Goal: Find specific page/section: Find specific page/section

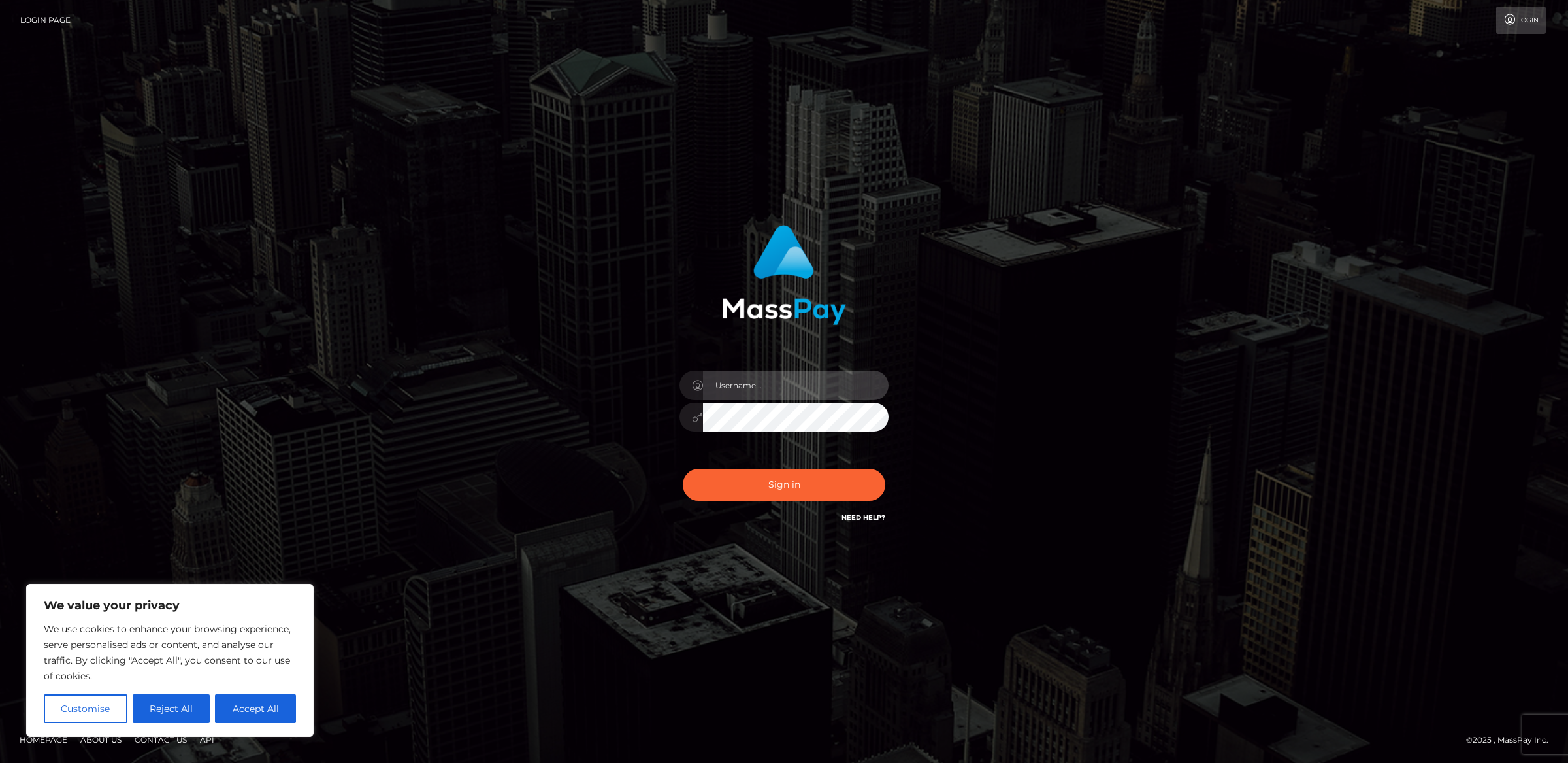
type input "alexism"
click at [811, 480] on button "Sign in" at bounding box center [783, 485] width 202 height 32
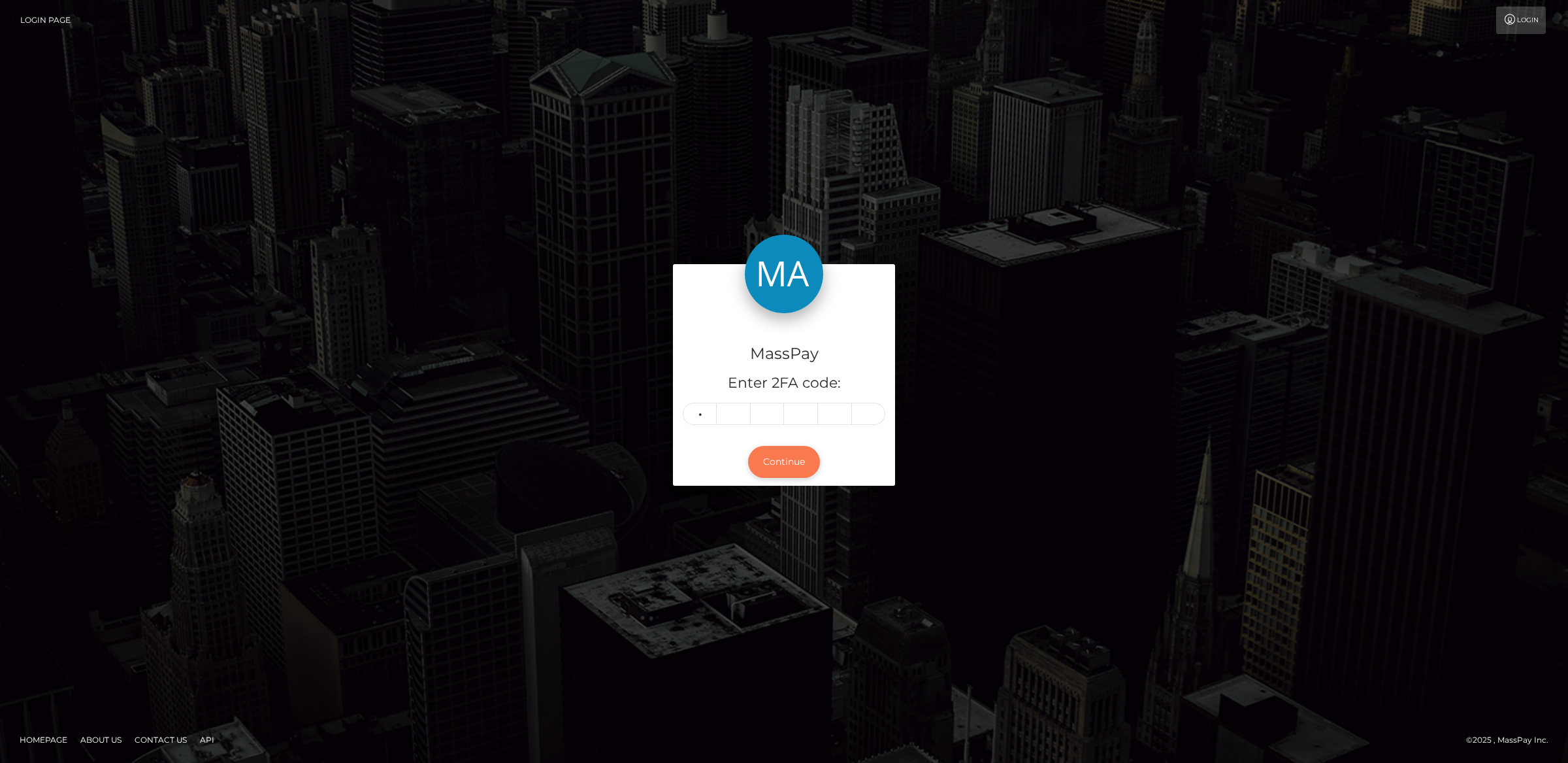
type input "7"
type input "4"
type input "5"
type input "7"
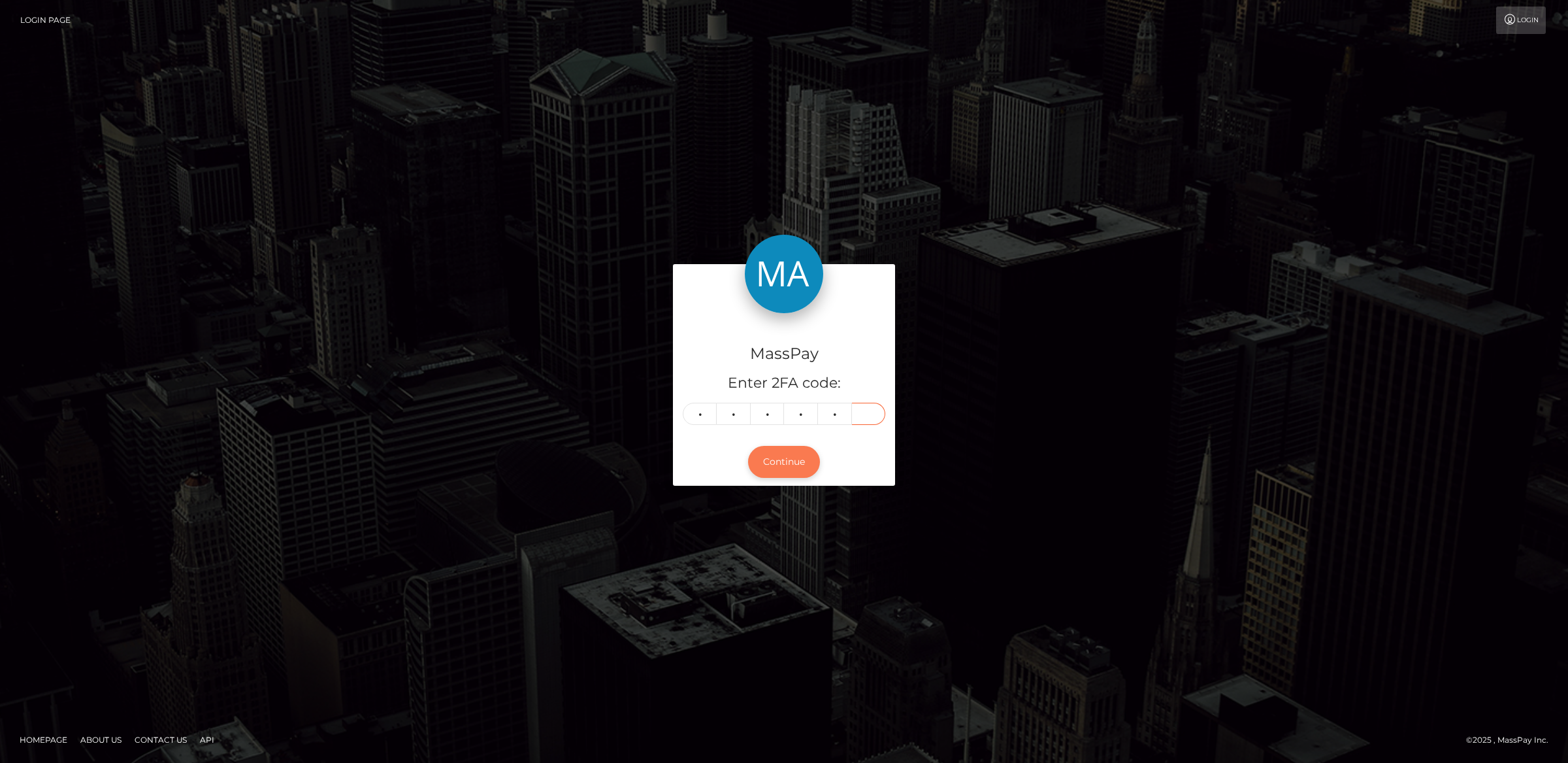
type input "3"
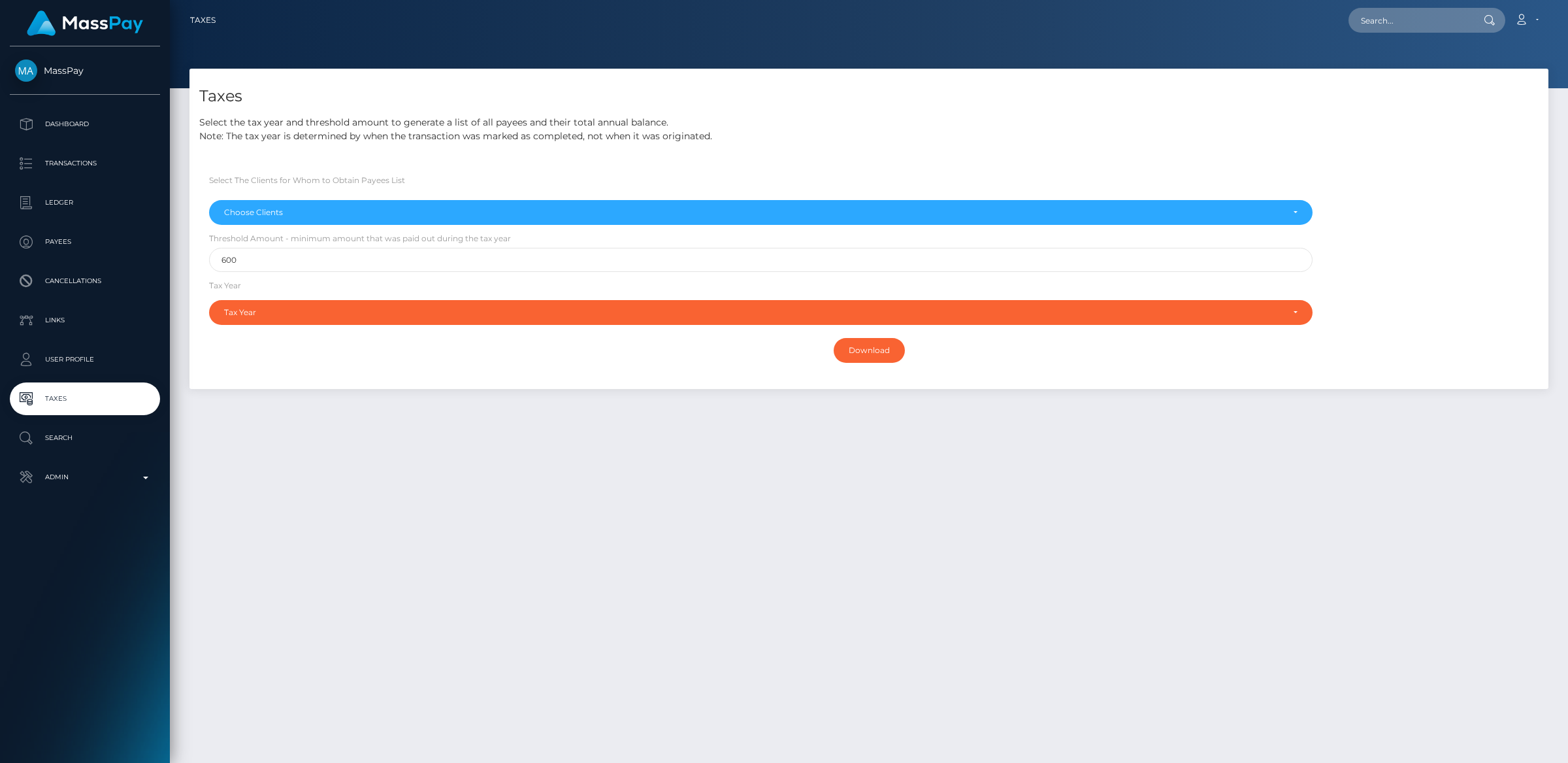
select select
click at [71, 479] on p "Admin" at bounding box center [85, 477] width 140 height 20
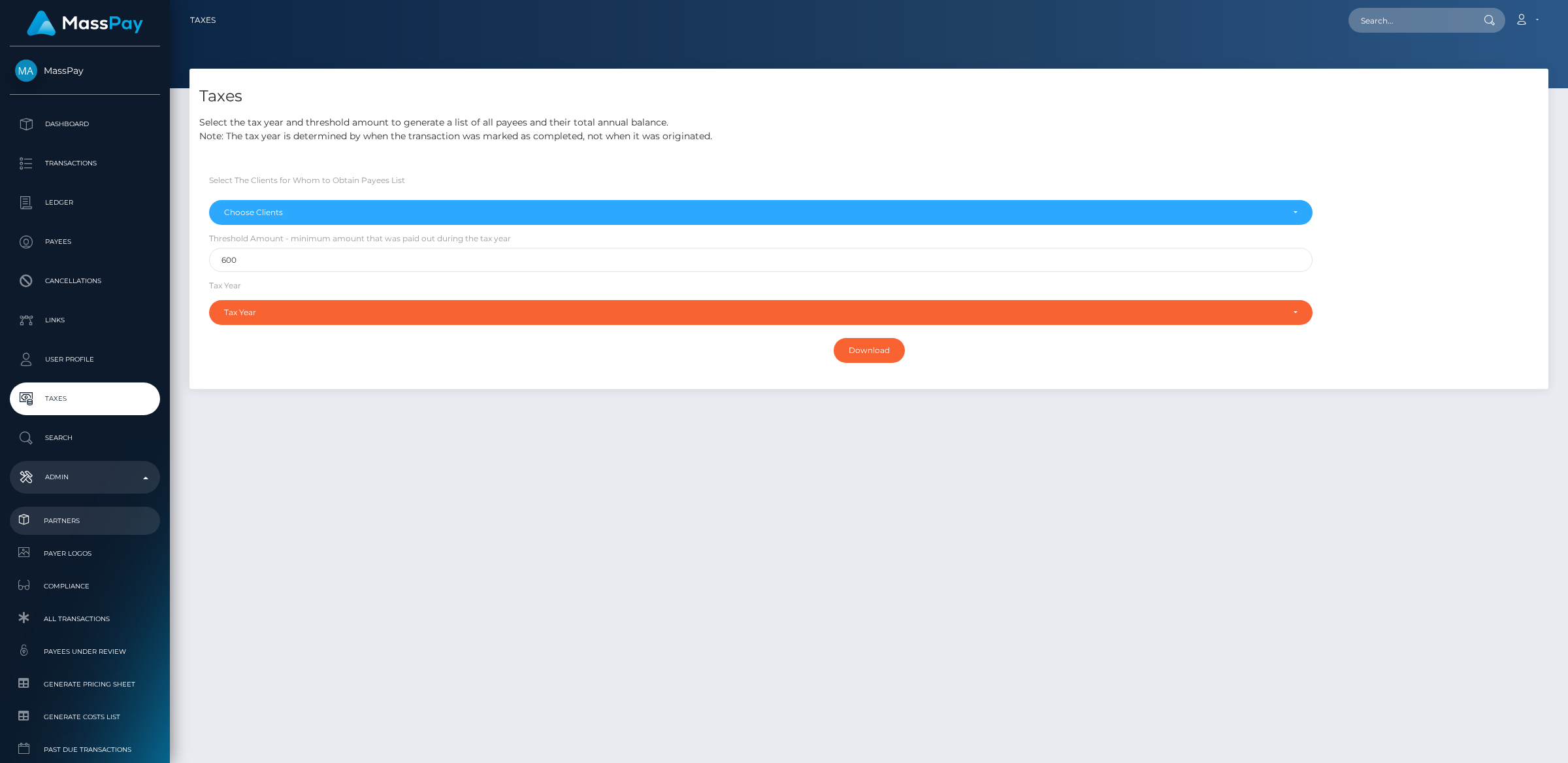
scroll to position [104, 0]
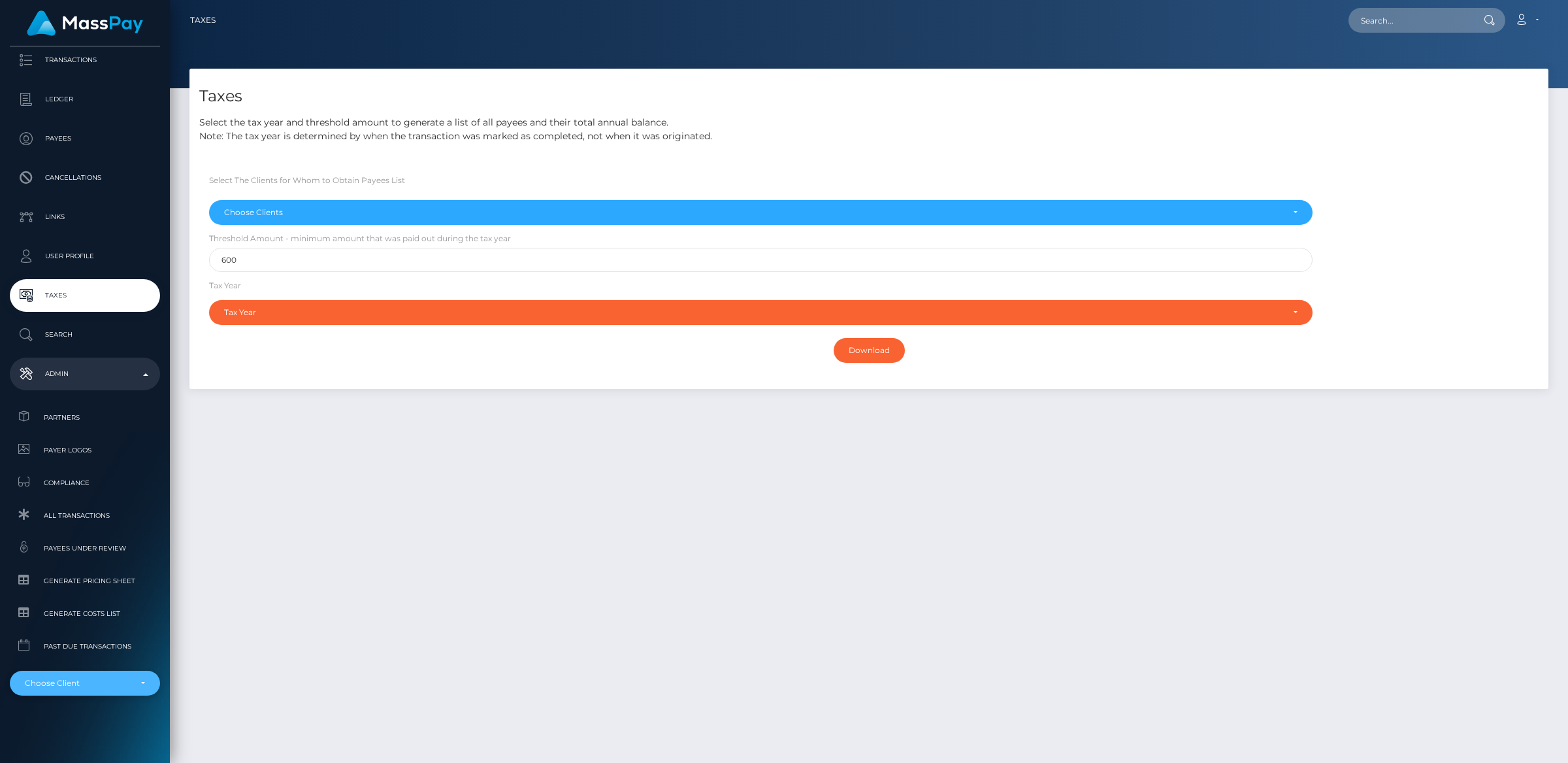
click at [90, 687] on div "Choose Client" at bounding box center [77, 683] width 105 height 10
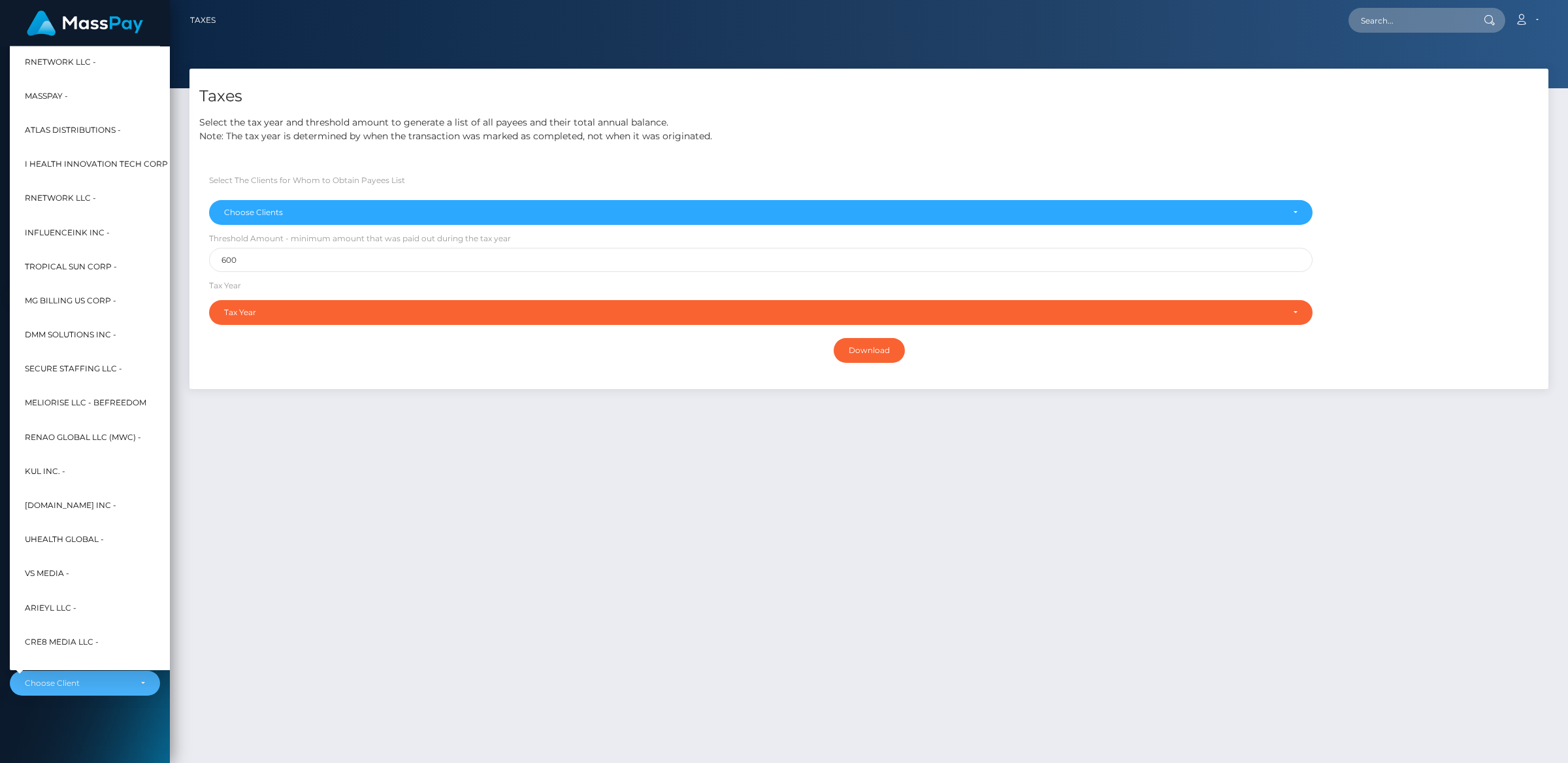
scroll to position [0, 0]
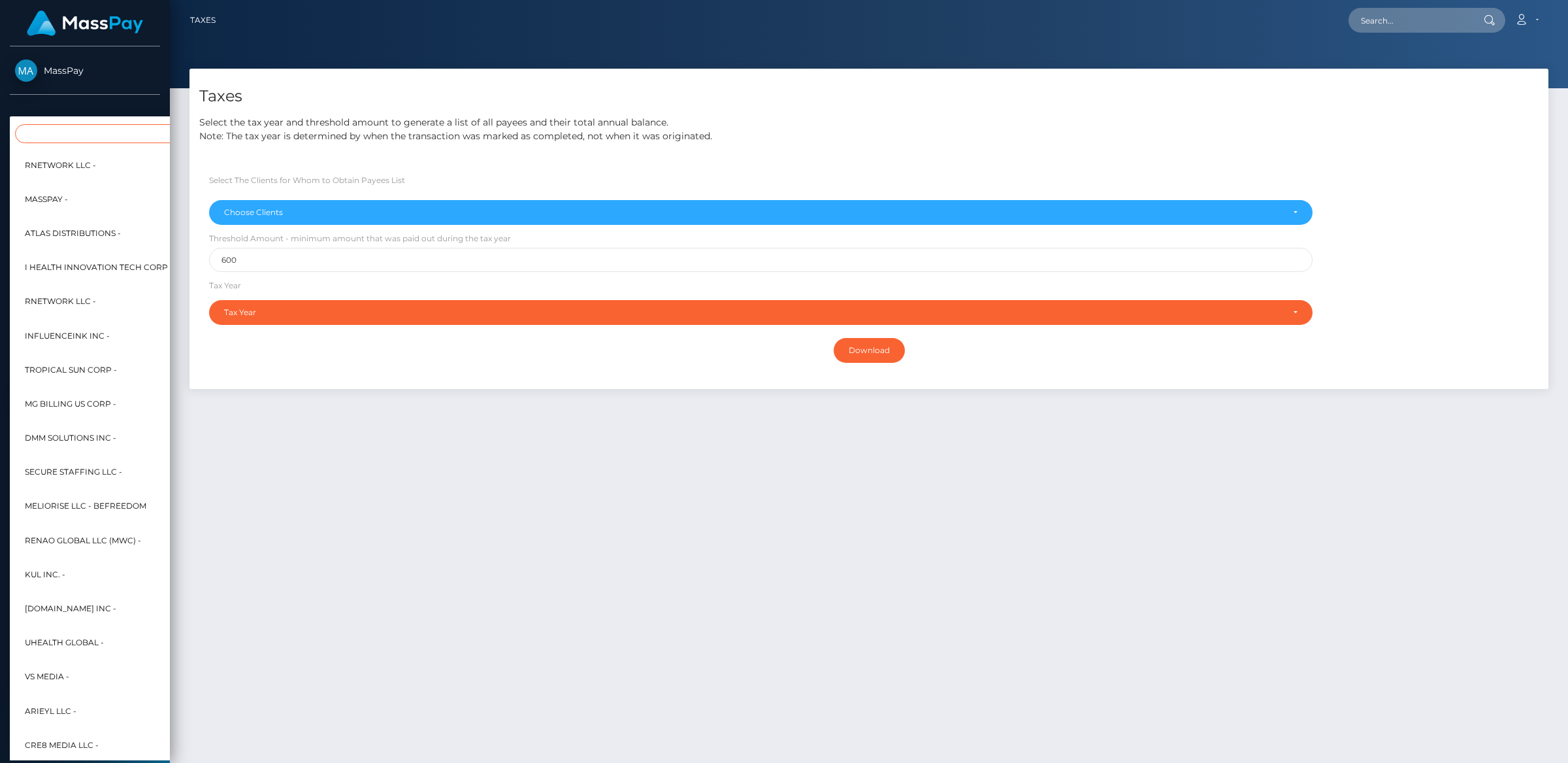
click at [48, 134] on input "Search" at bounding box center [158, 133] width 287 height 19
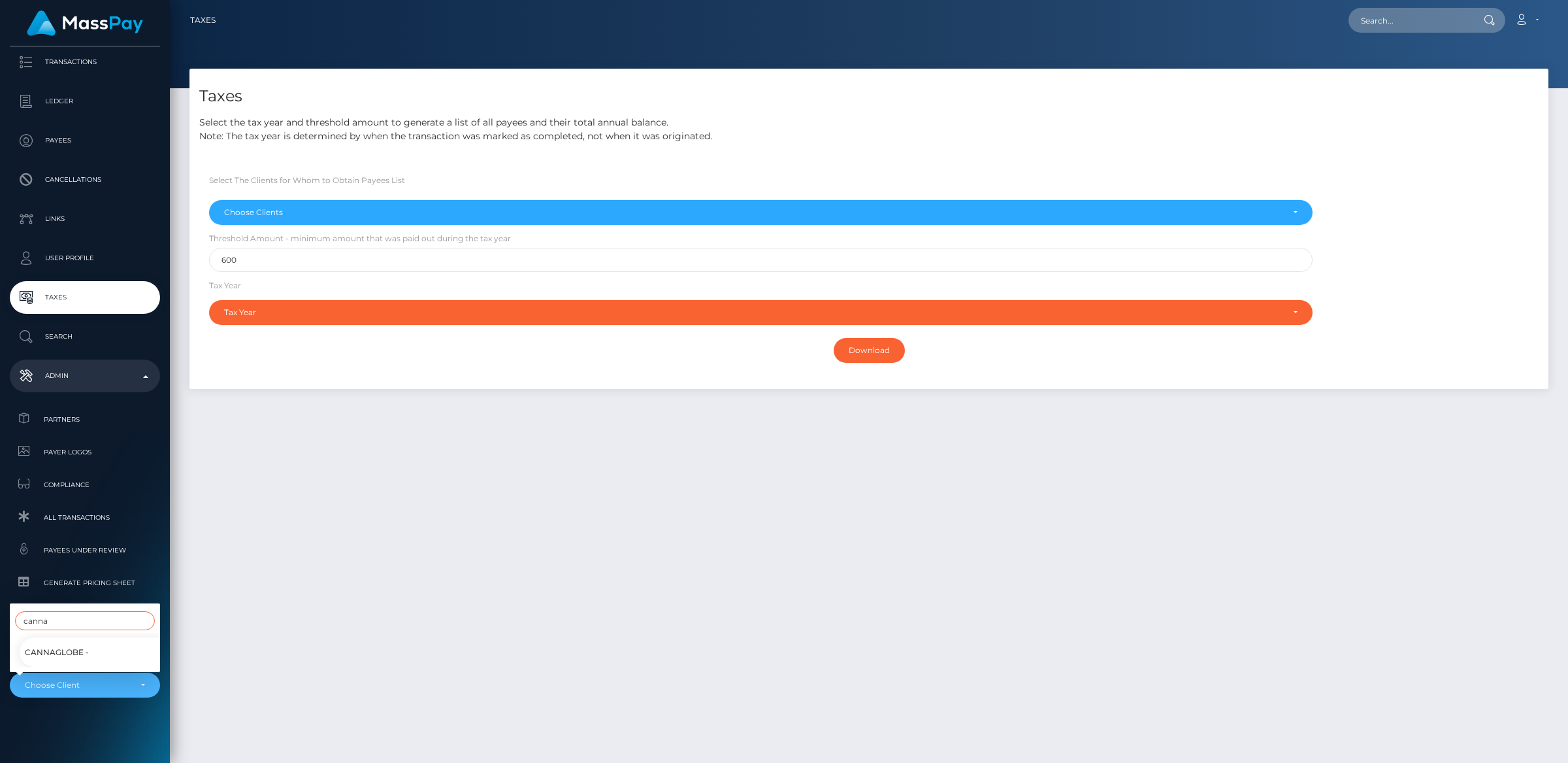
scroll to position [104, 0]
type input "canna"
click at [48, 645] on span "CannaGlobe -" at bounding box center [57, 650] width 64 height 17
select select "145"
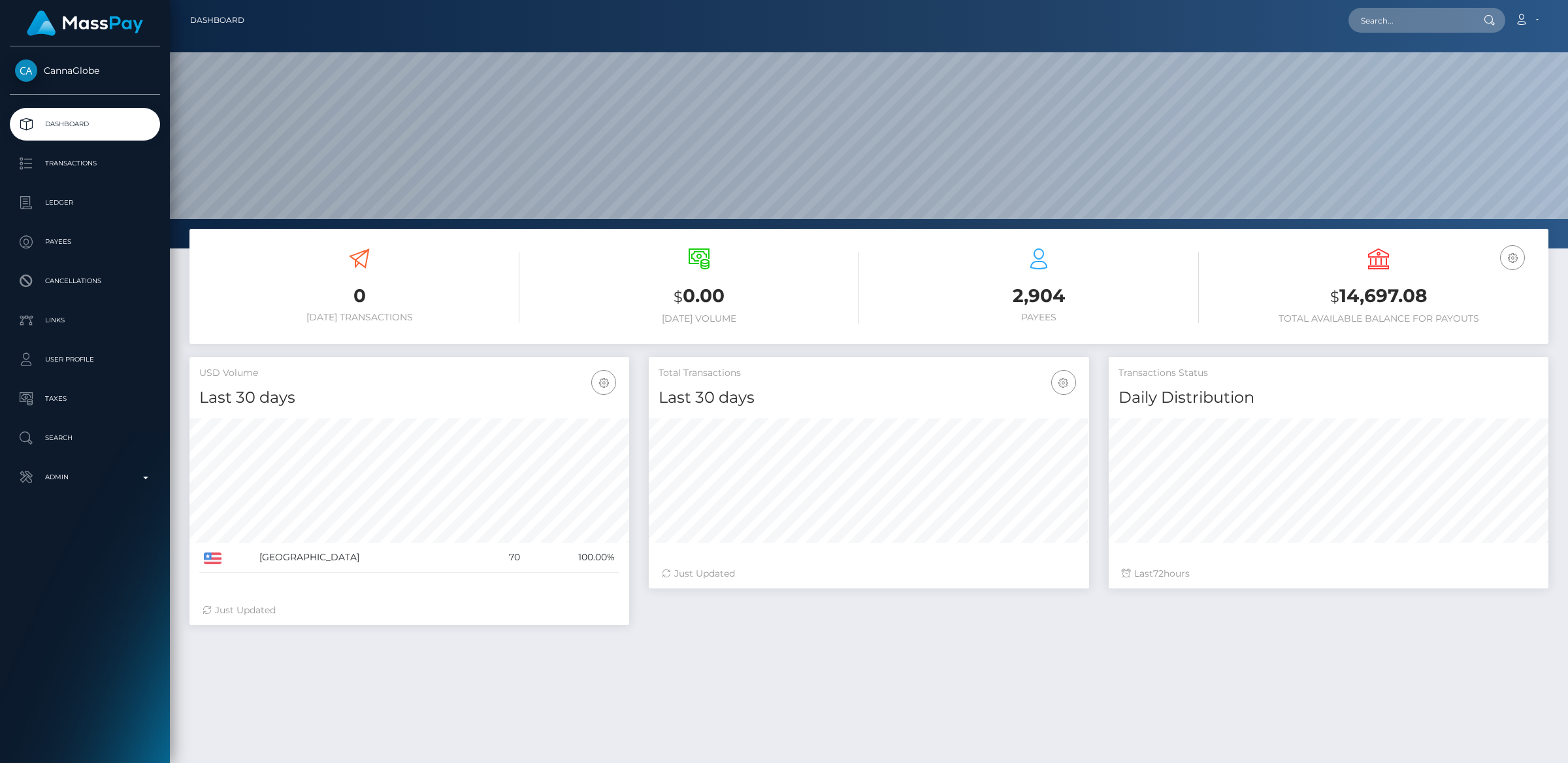
scroll to position [230, 439]
click at [52, 162] on p "Transactions" at bounding box center [85, 163] width 140 height 20
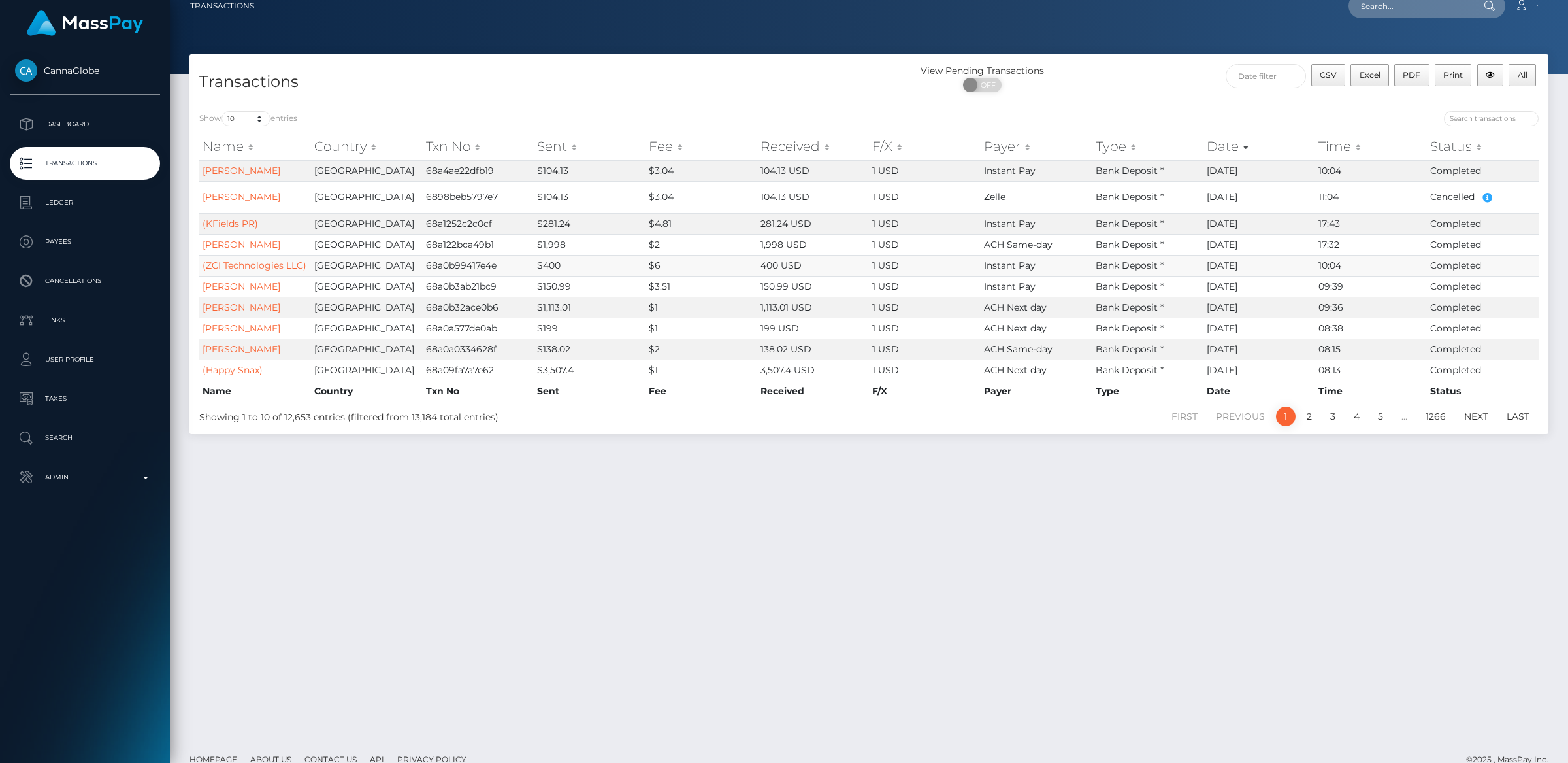
scroll to position [13, 0]
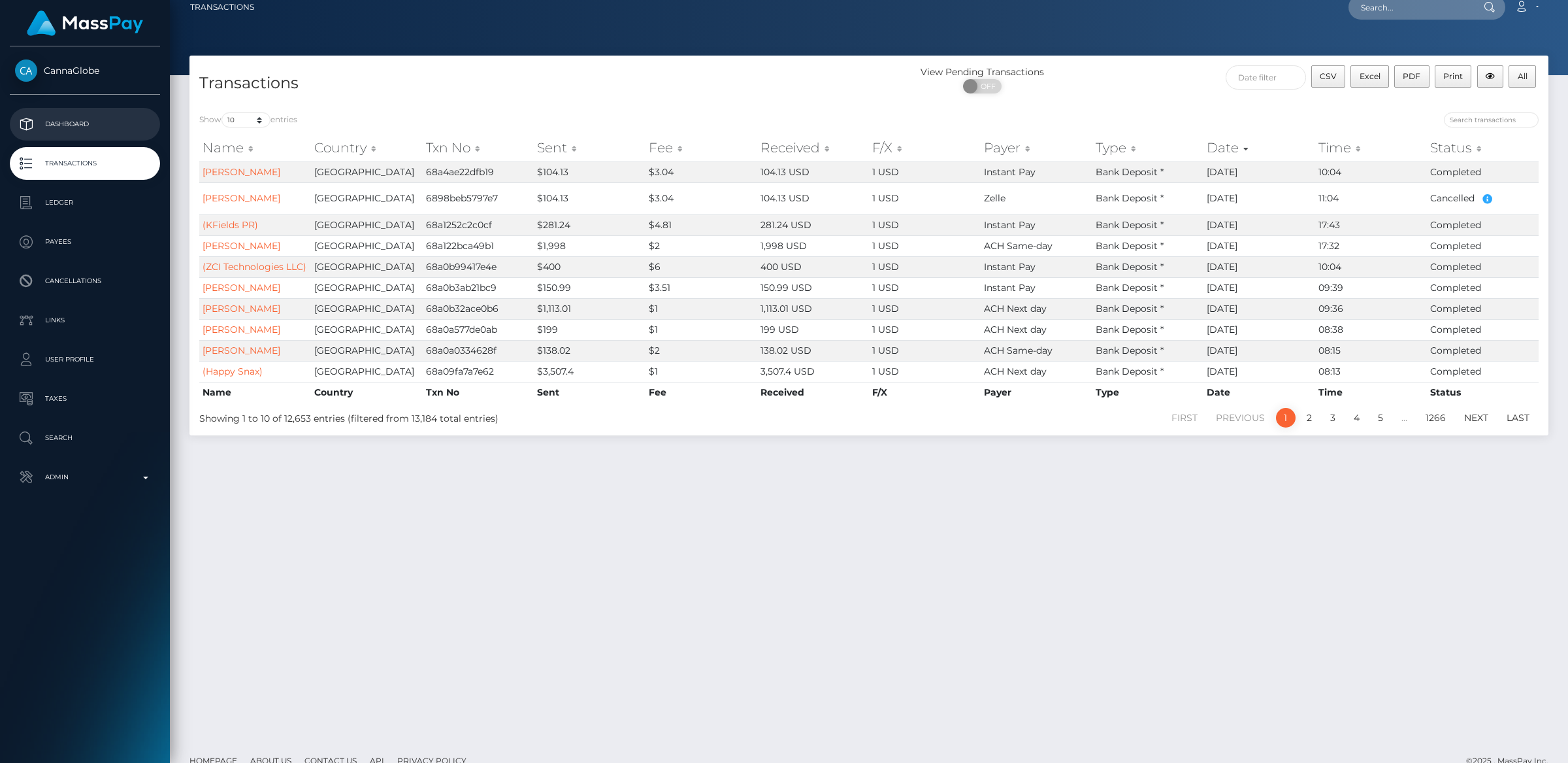
click at [102, 130] on p "Dashboard" at bounding box center [85, 124] width 140 height 20
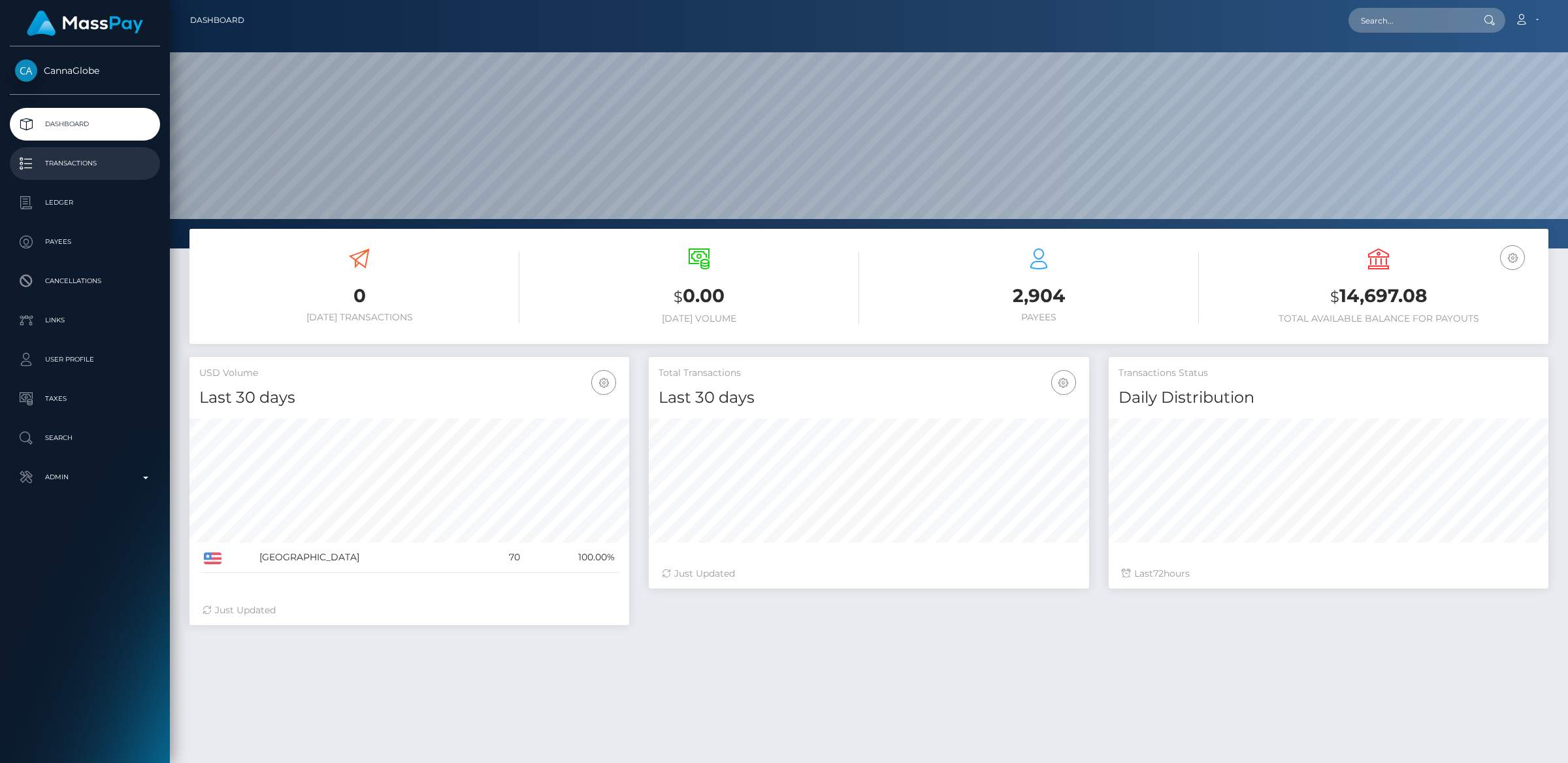
click at [77, 173] on p "Transactions" at bounding box center [85, 163] width 140 height 20
